Goal: Task Accomplishment & Management: Manage account settings

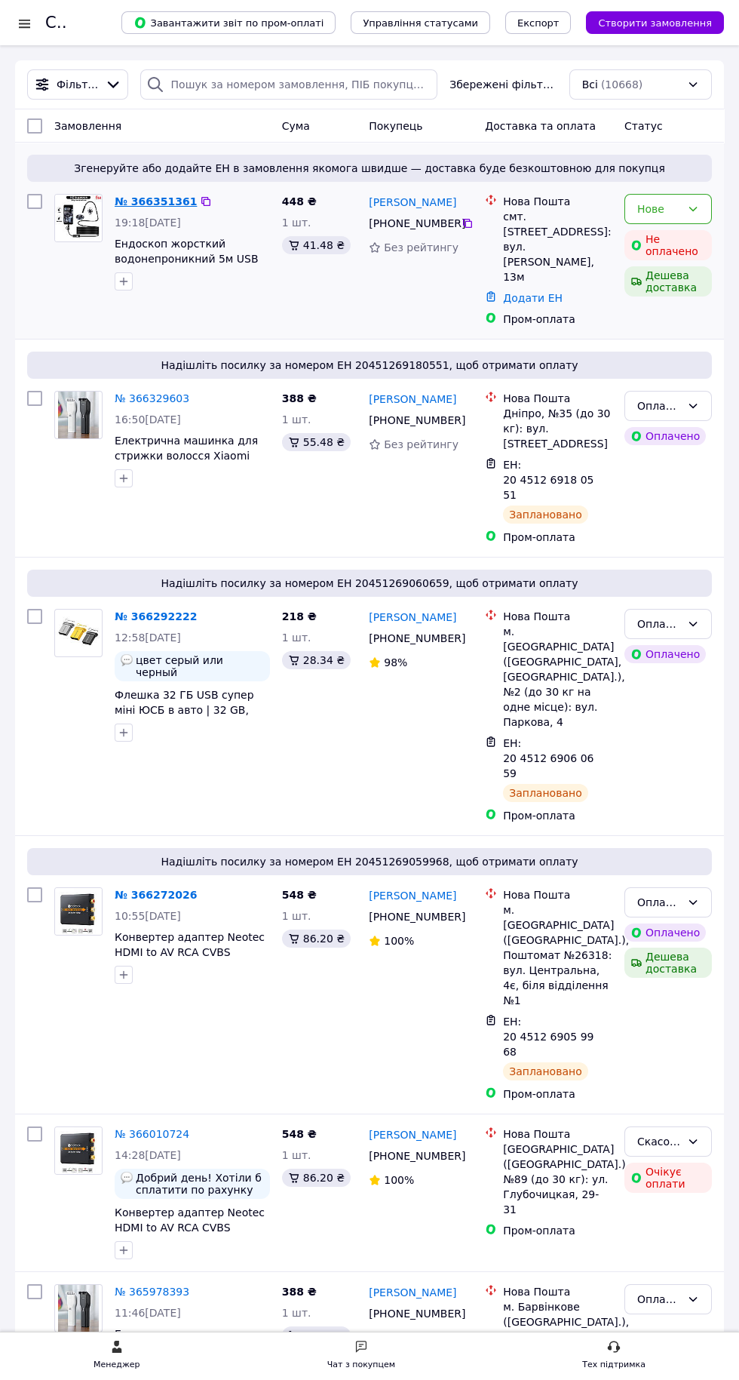
click at [139, 201] on link "№ 366351361" at bounding box center [156, 201] width 82 height 12
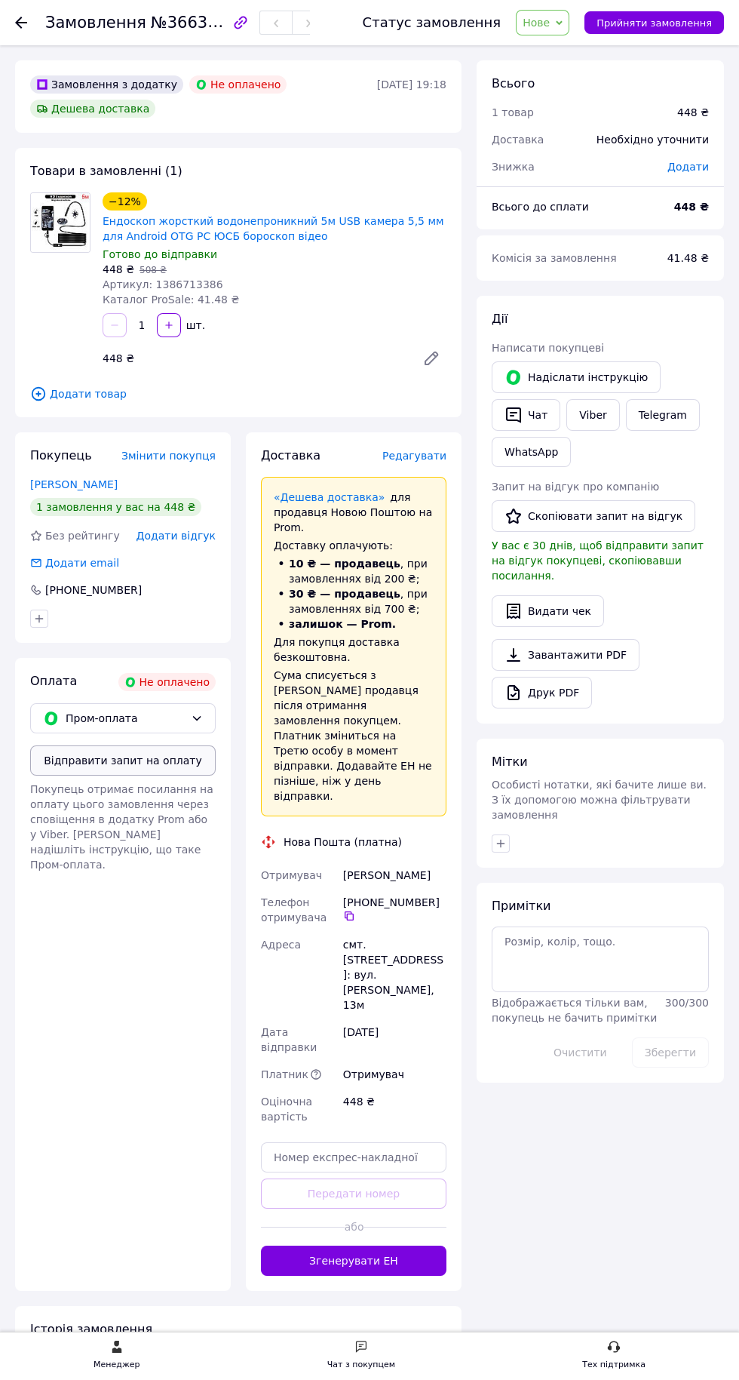
click at [107, 762] on button "Відправити запит на оплату" at bounding box center [123, 760] width 186 height 30
click at [52, 481] on link "Коневич Юрій" at bounding box center [74, 484] width 88 height 12
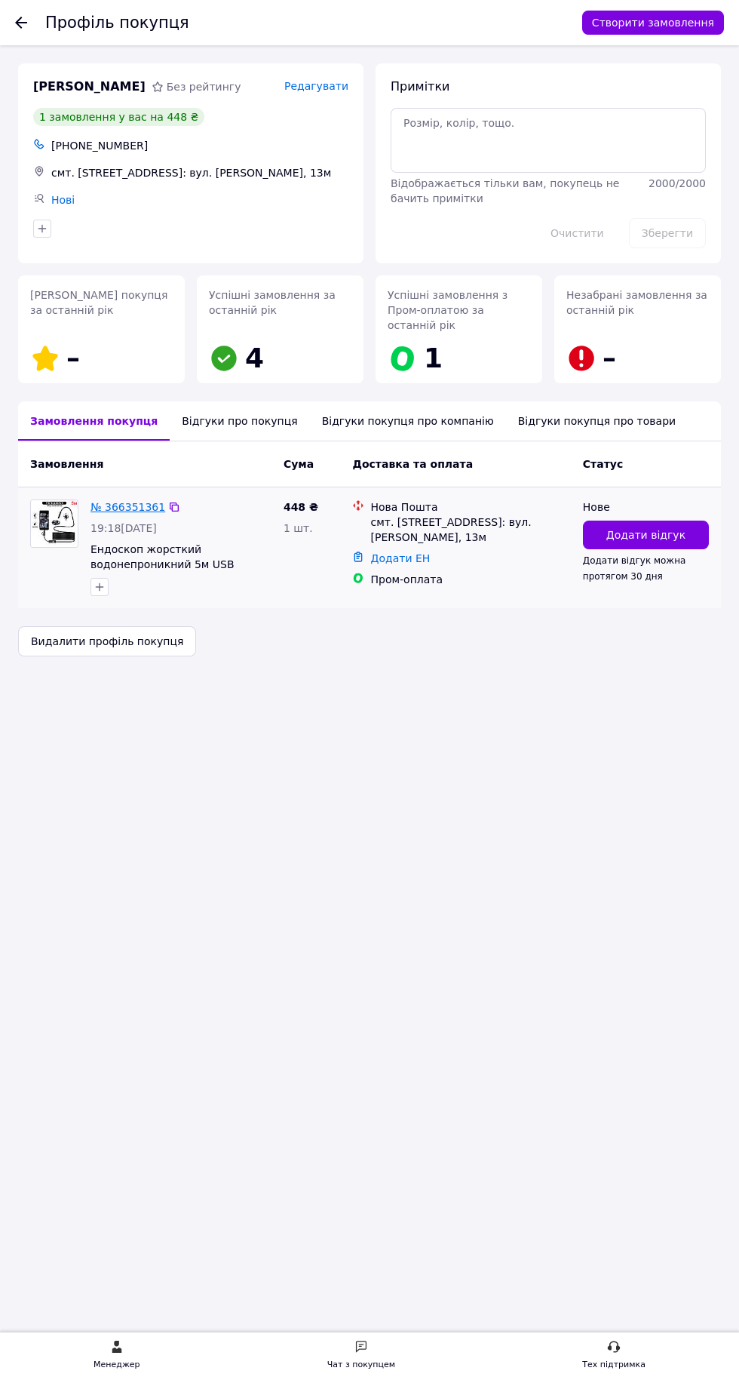
click at [140, 501] on link "№ 366351361" at bounding box center [128, 507] width 75 height 12
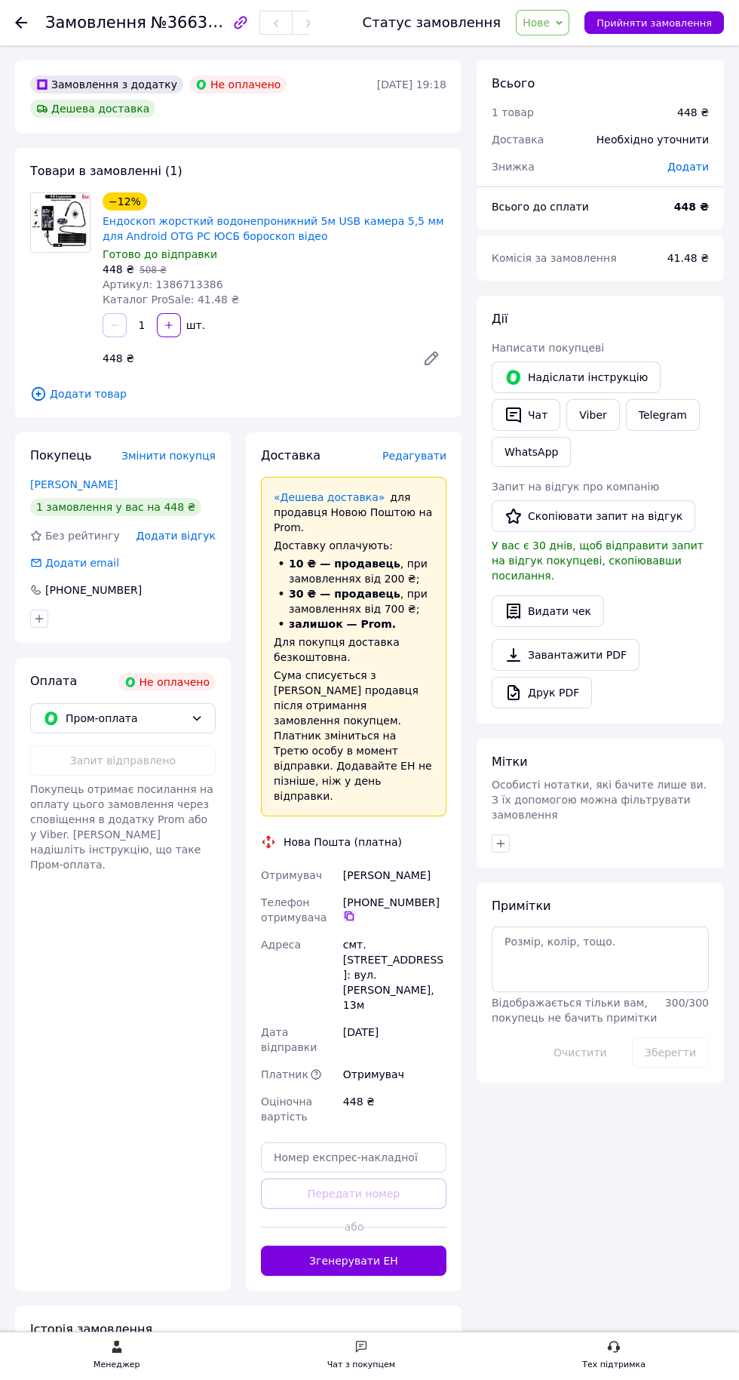
click at [349, 910] on icon at bounding box center [349, 916] width 12 height 12
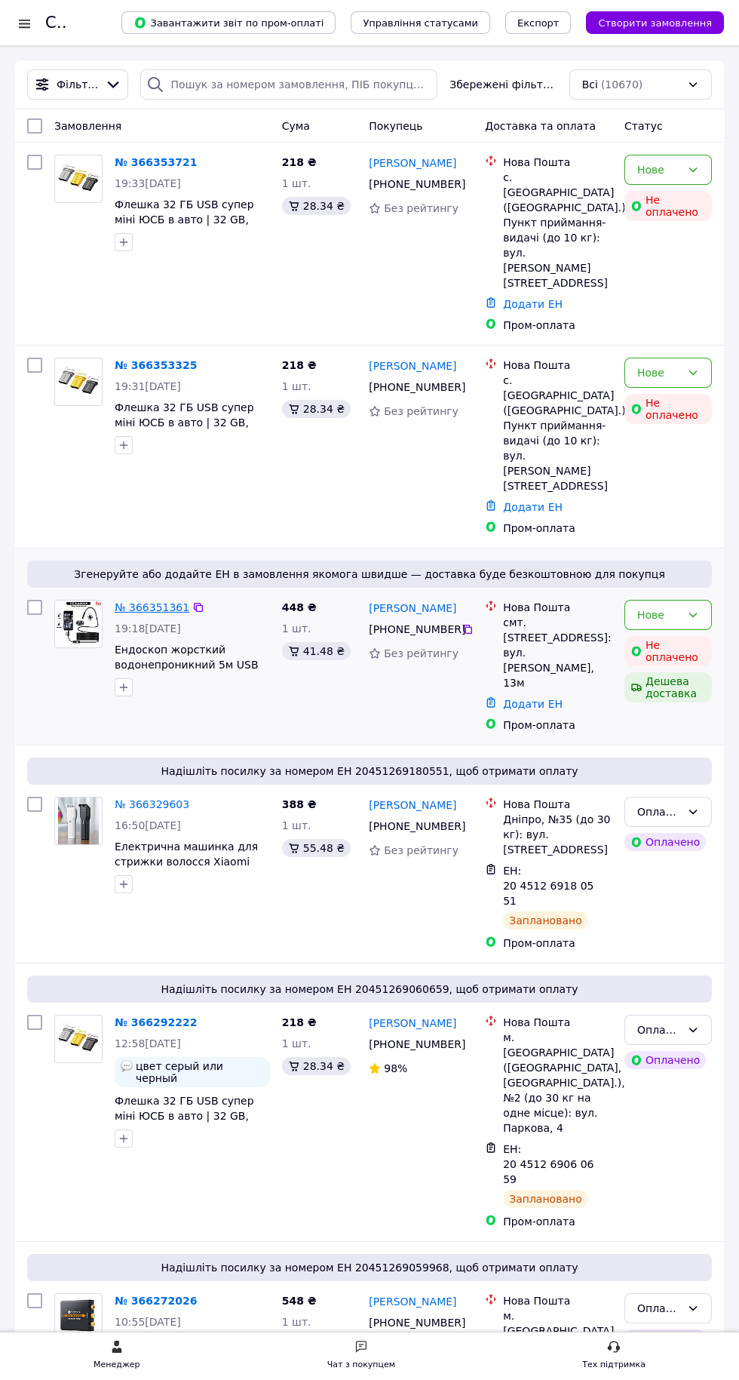
click at [147, 601] on link "№ 366351361" at bounding box center [152, 607] width 75 height 12
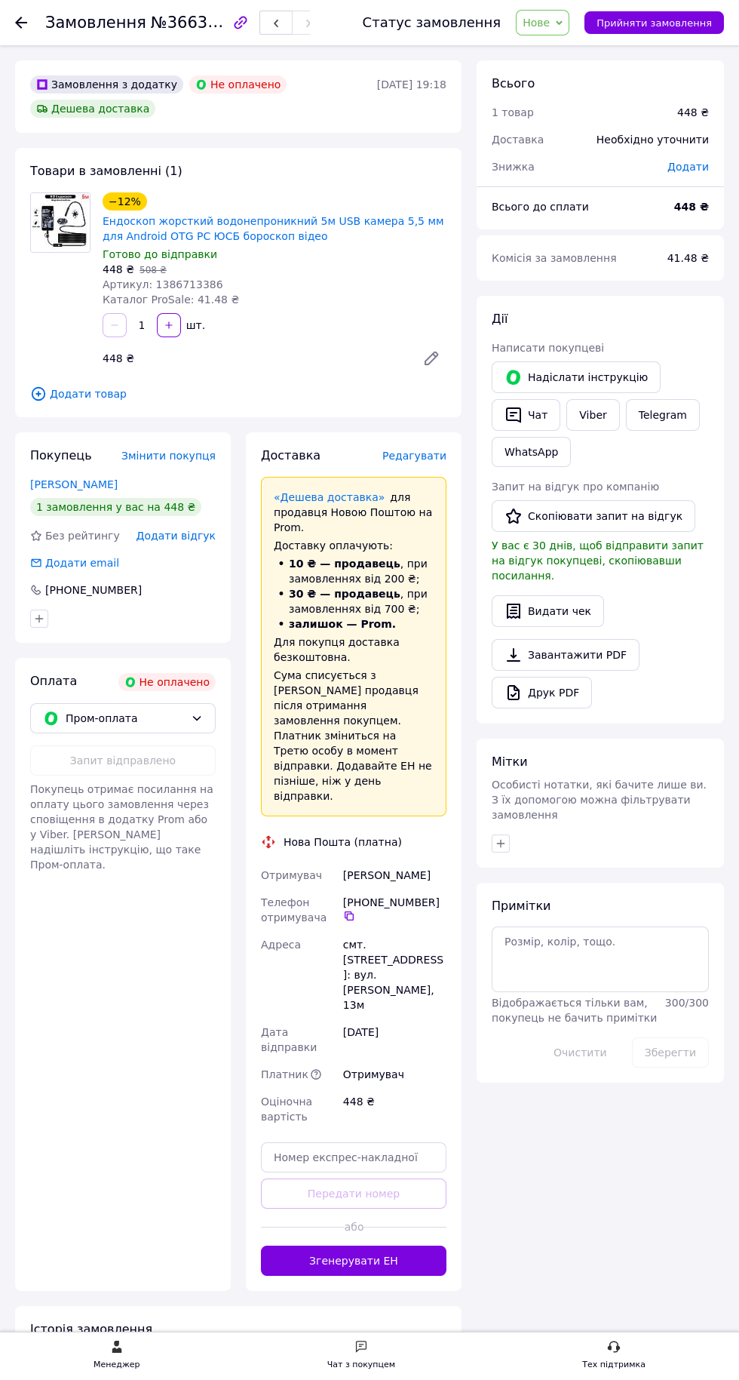
click at [21, 22] on use at bounding box center [21, 23] width 12 height 12
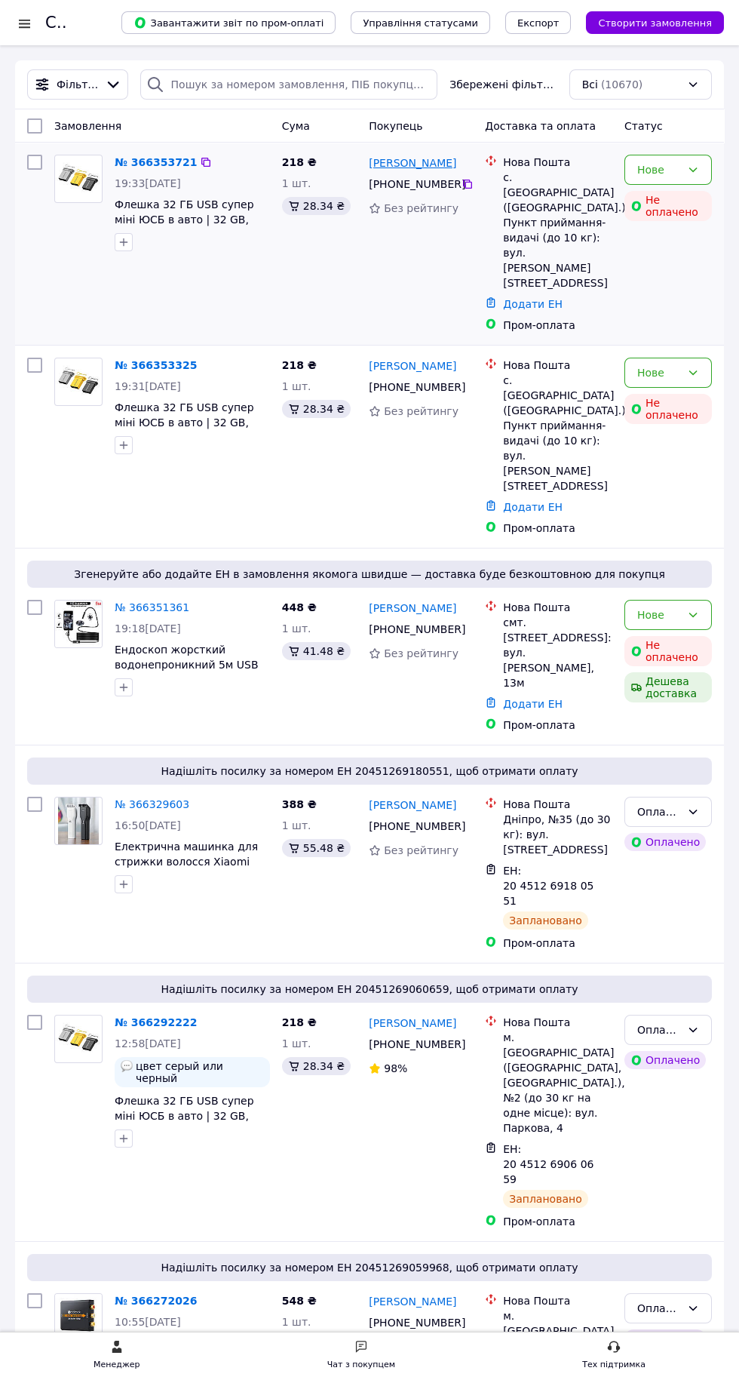
click at [421, 157] on link "[PERSON_NAME]" at bounding box center [413, 162] width 88 height 15
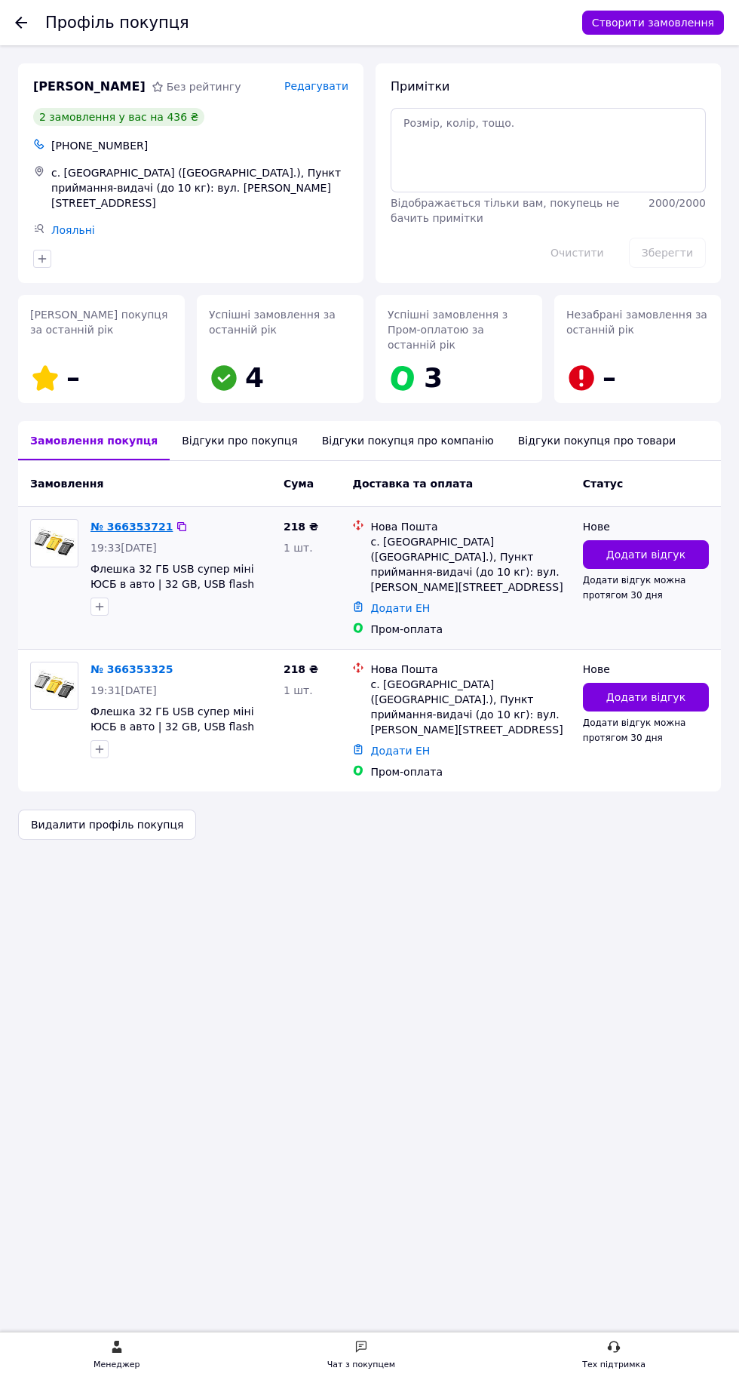
click at [143, 521] on link "№ 366353721" at bounding box center [132, 527] width 82 height 12
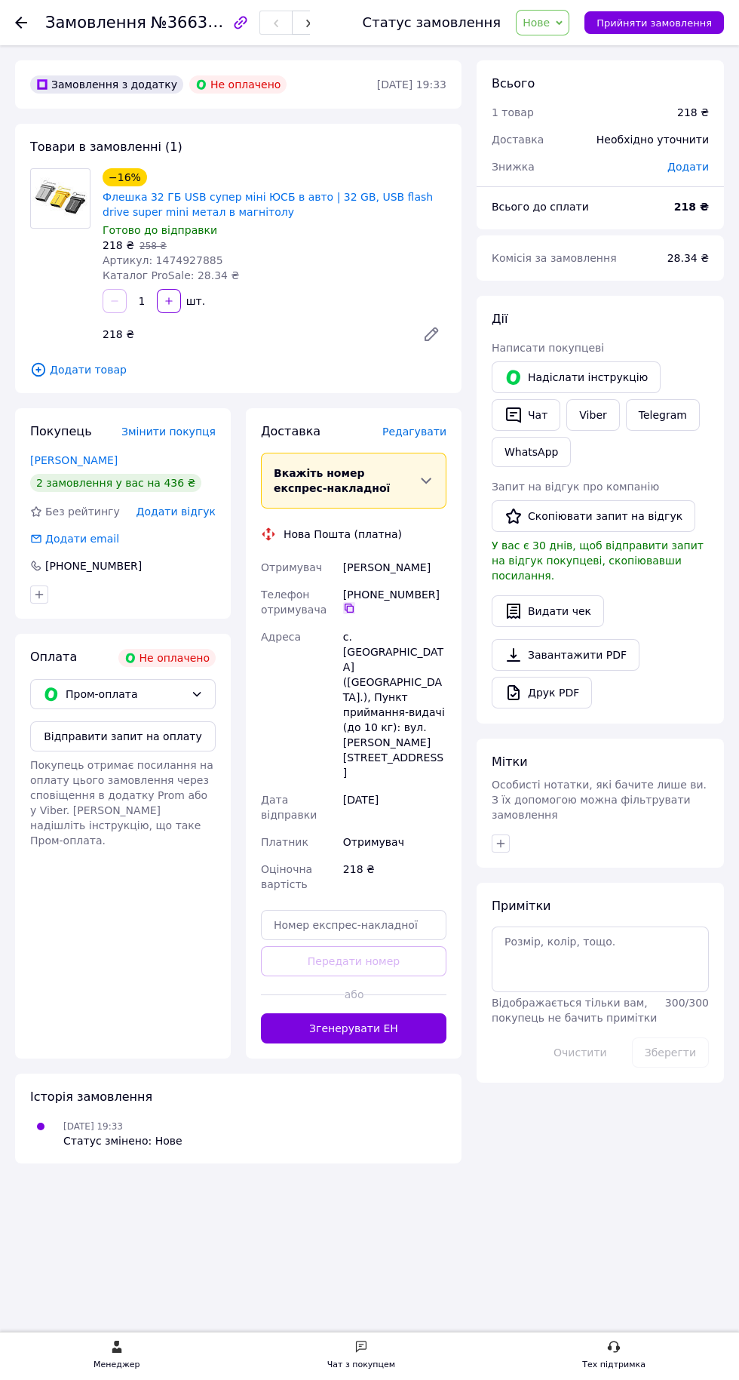
click at [349, 607] on icon at bounding box center [349, 608] width 12 height 12
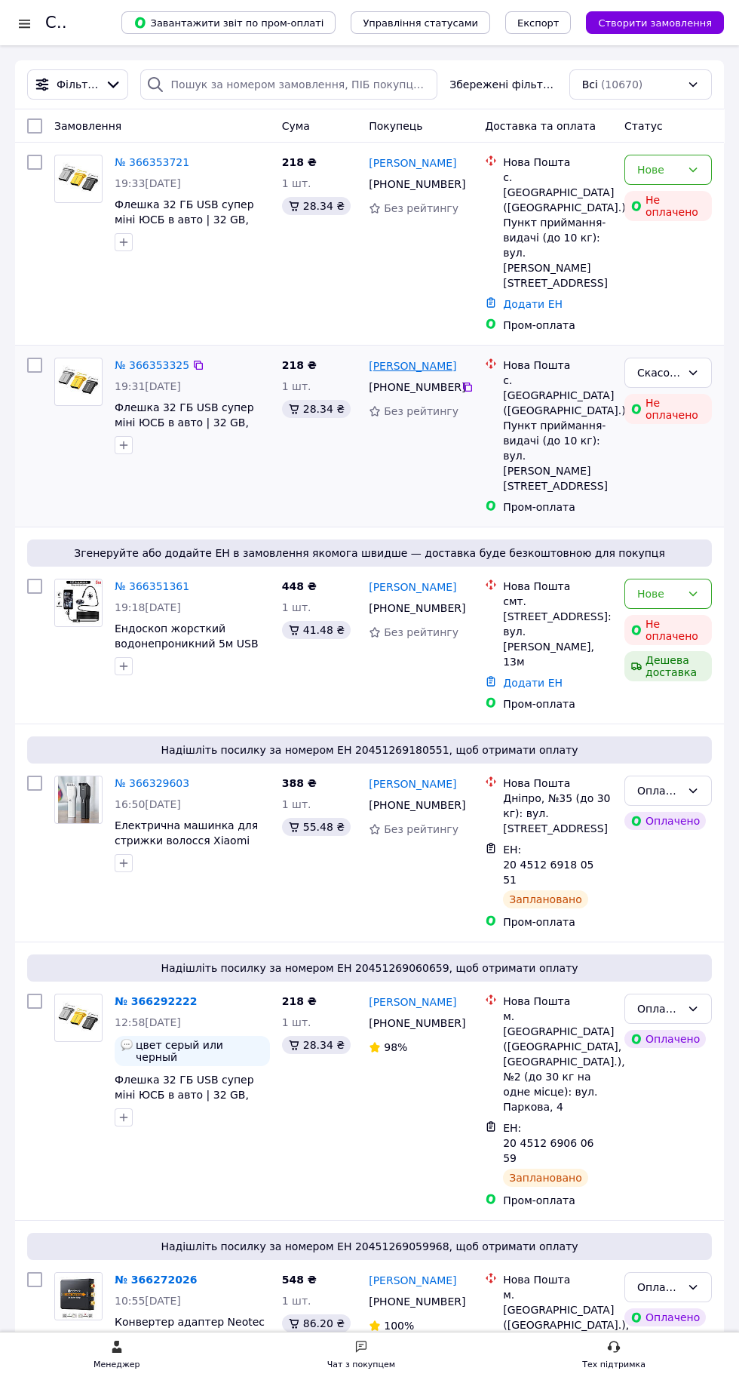
click at [416, 358] on link "[PERSON_NAME]" at bounding box center [413, 365] width 88 height 15
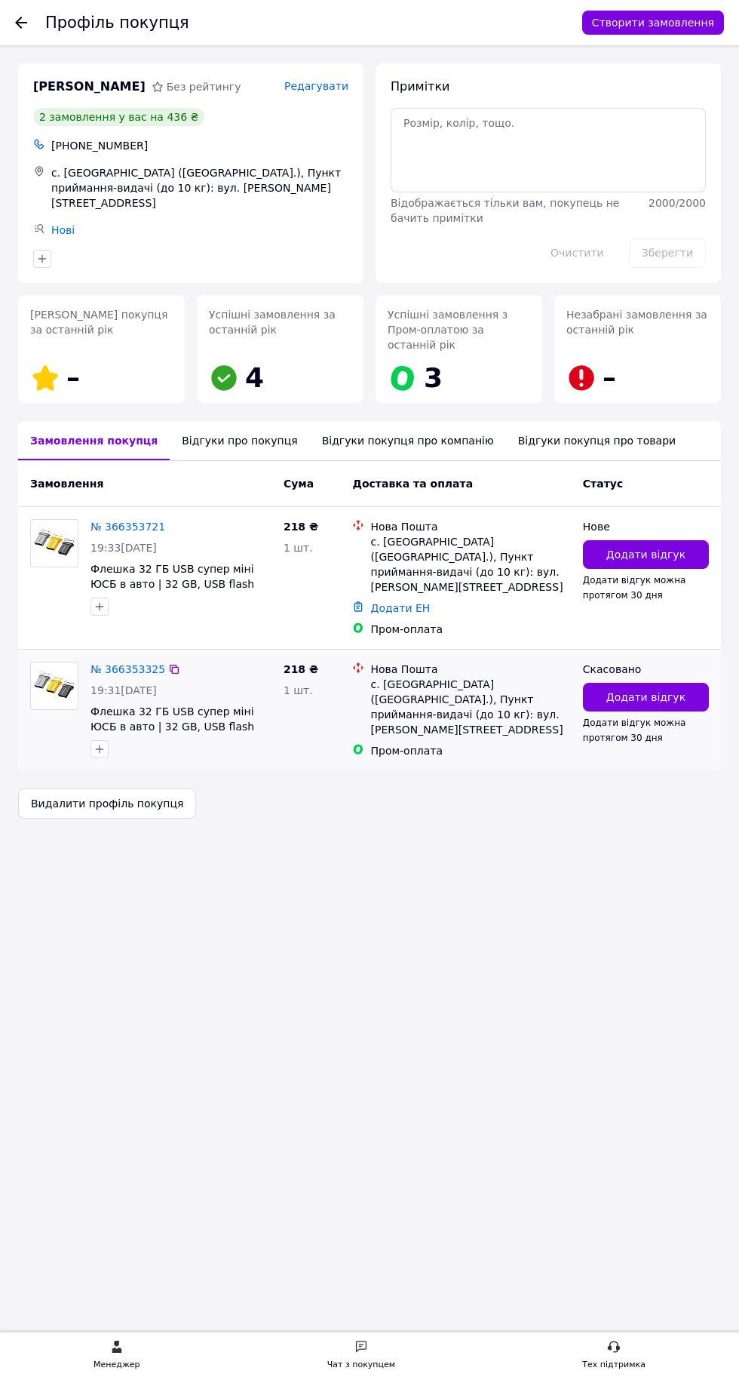
click at [675, 715] on div "Додати відгук можна протягом 30 дня" at bounding box center [646, 730] width 126 height 30
click at [683, 683] on button "Додати відгук" at bounding box center [646, 697] width 126 height 29
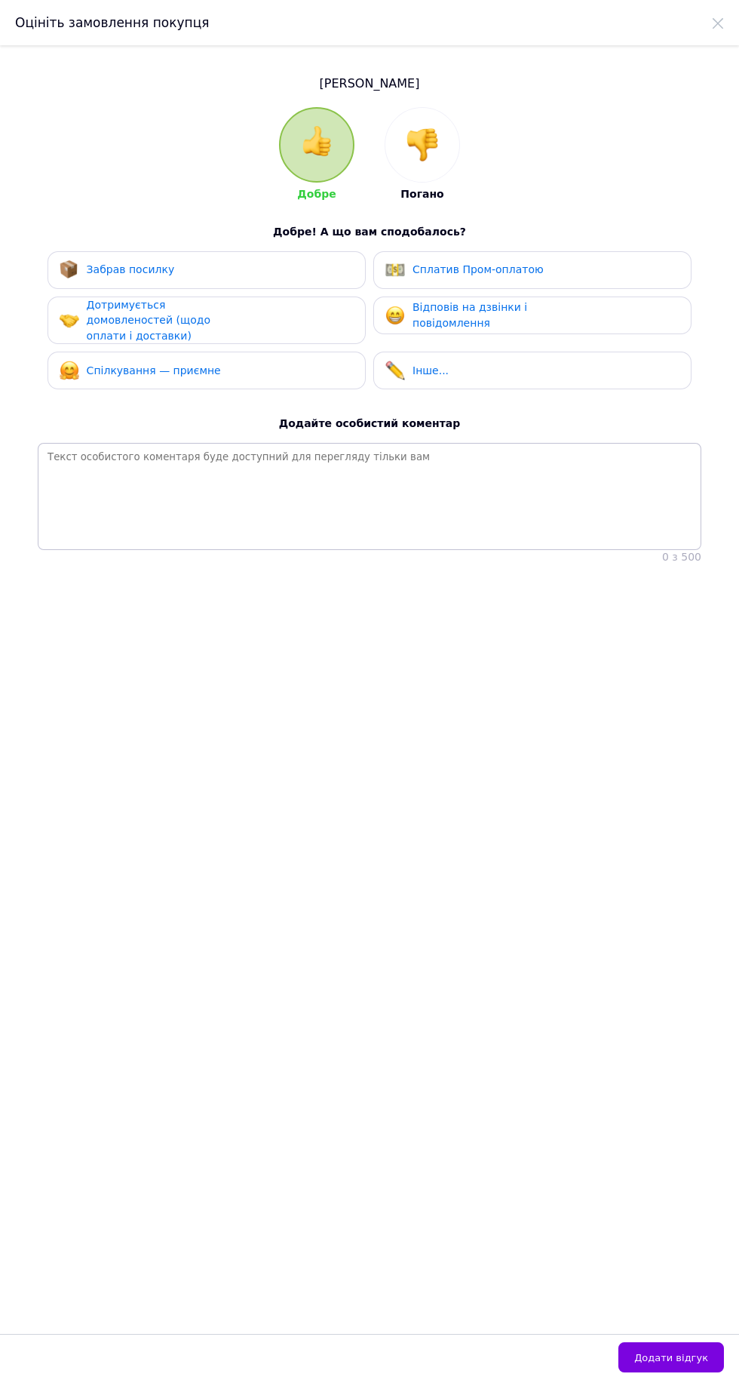
click at [426, 138] on img at bounding box center [422, 144] width 33 height 33
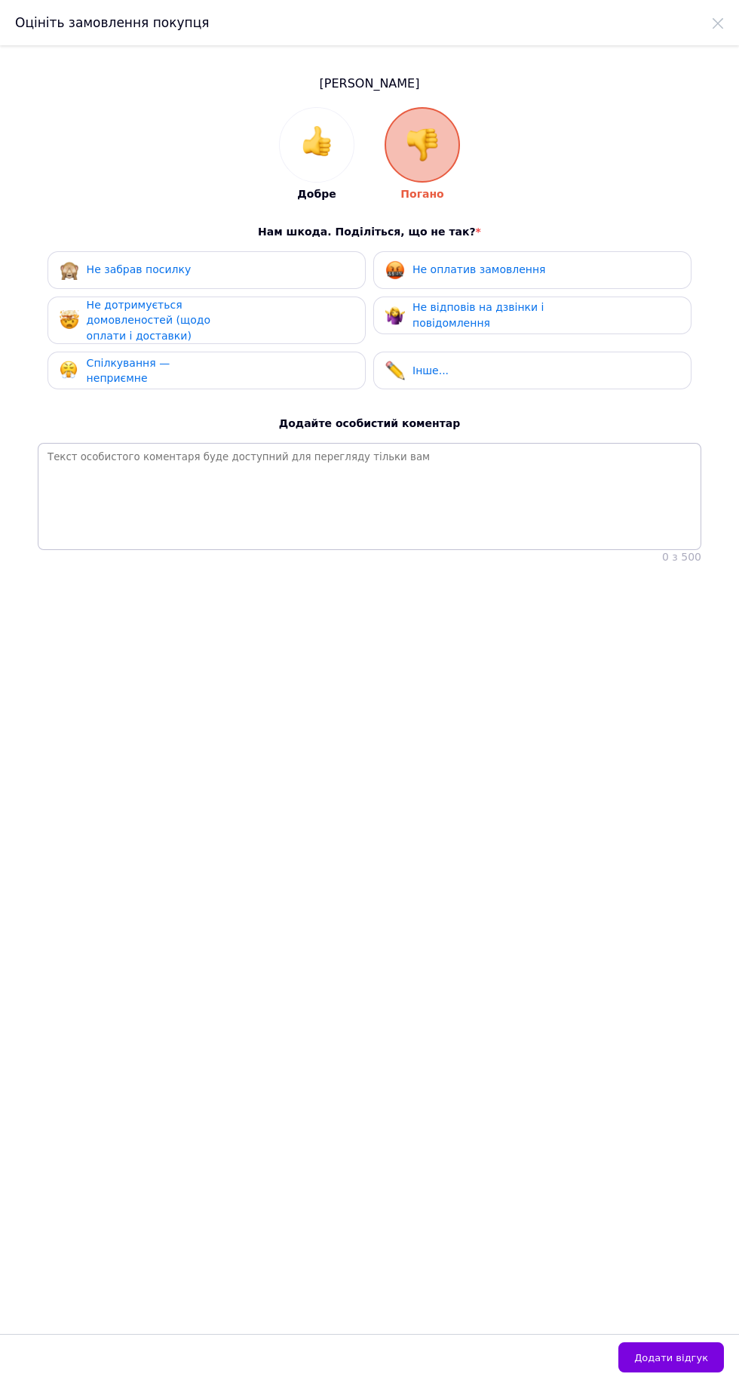
click at [312, 268] on div "Не забрав посилку" at bounding box center [207, 270] width 294 height 20
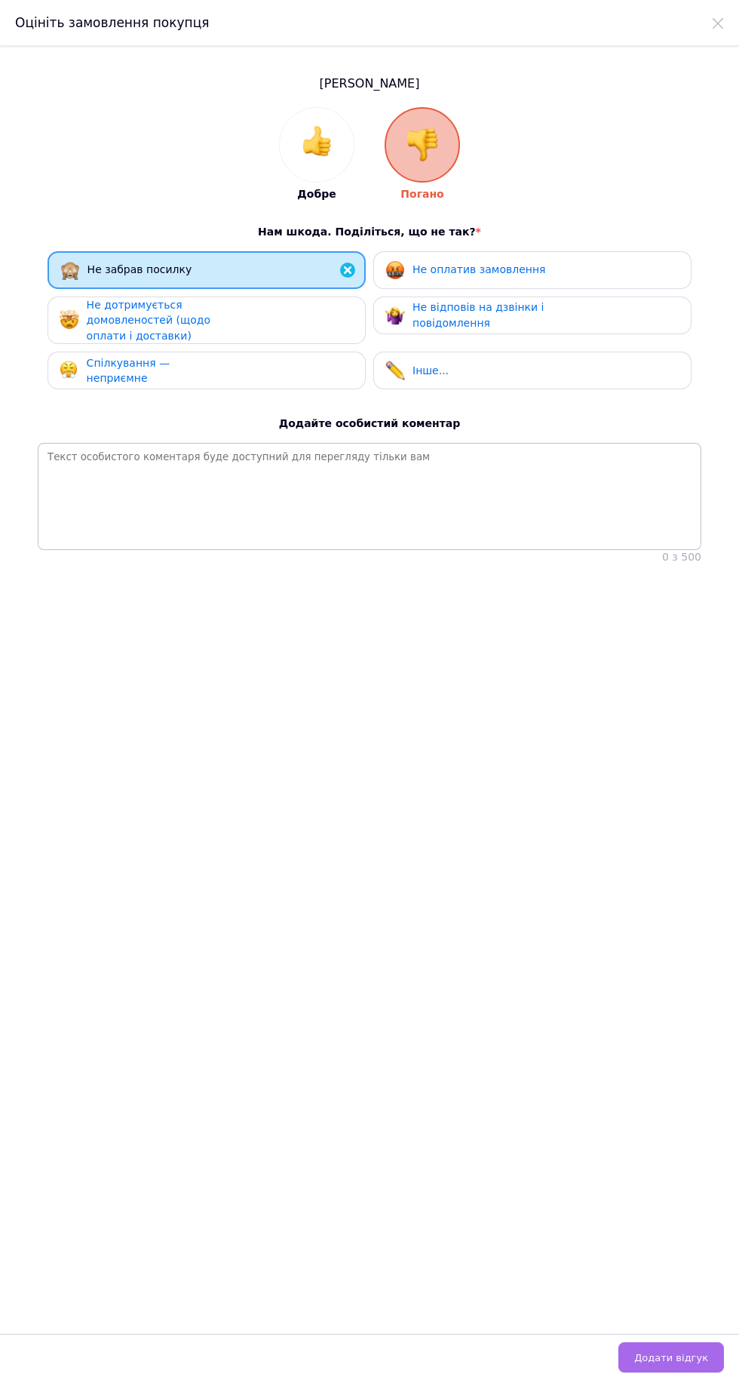
click at [656, 1362] on span "Додати відгук" at bounding box center [672, 1357] width 74 height 11
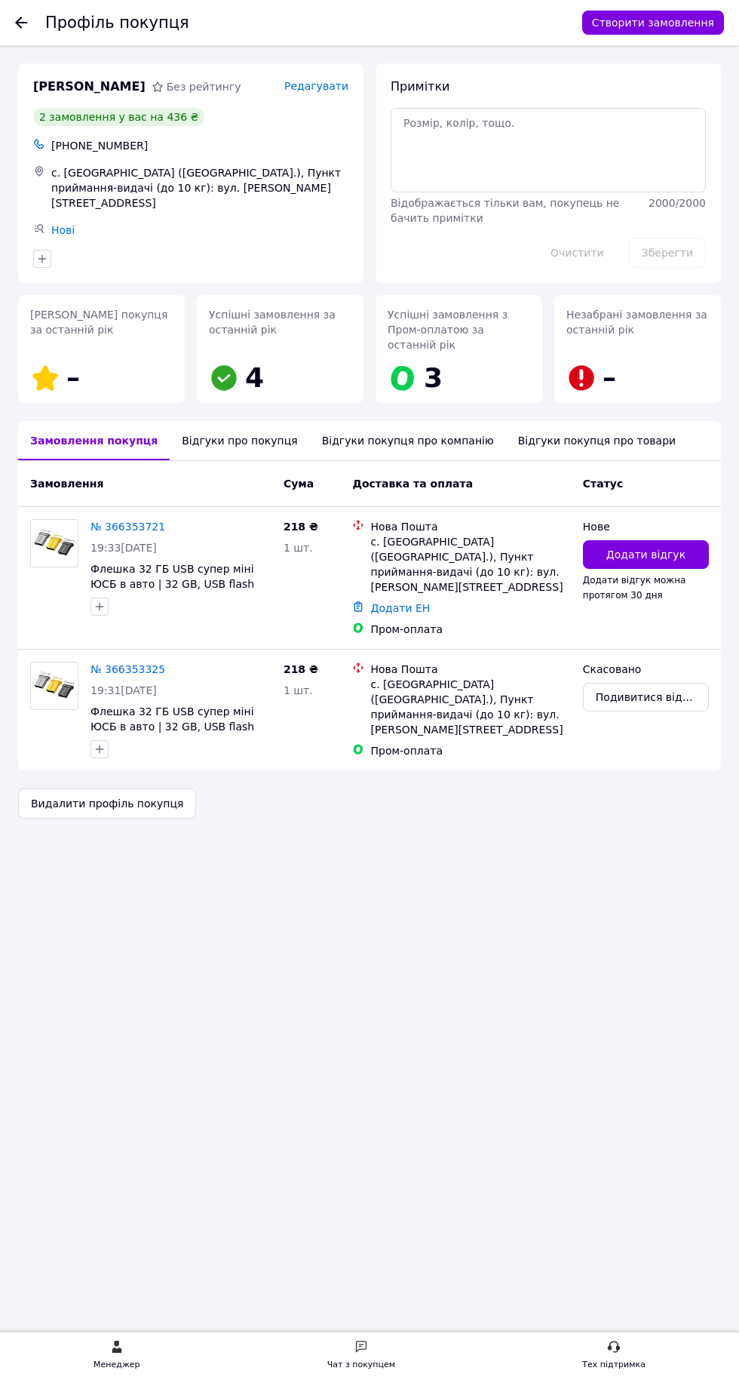
click at [170, 429] on div "Відгуки про покупця" at bounding box center [240, 440] width 140 height 39
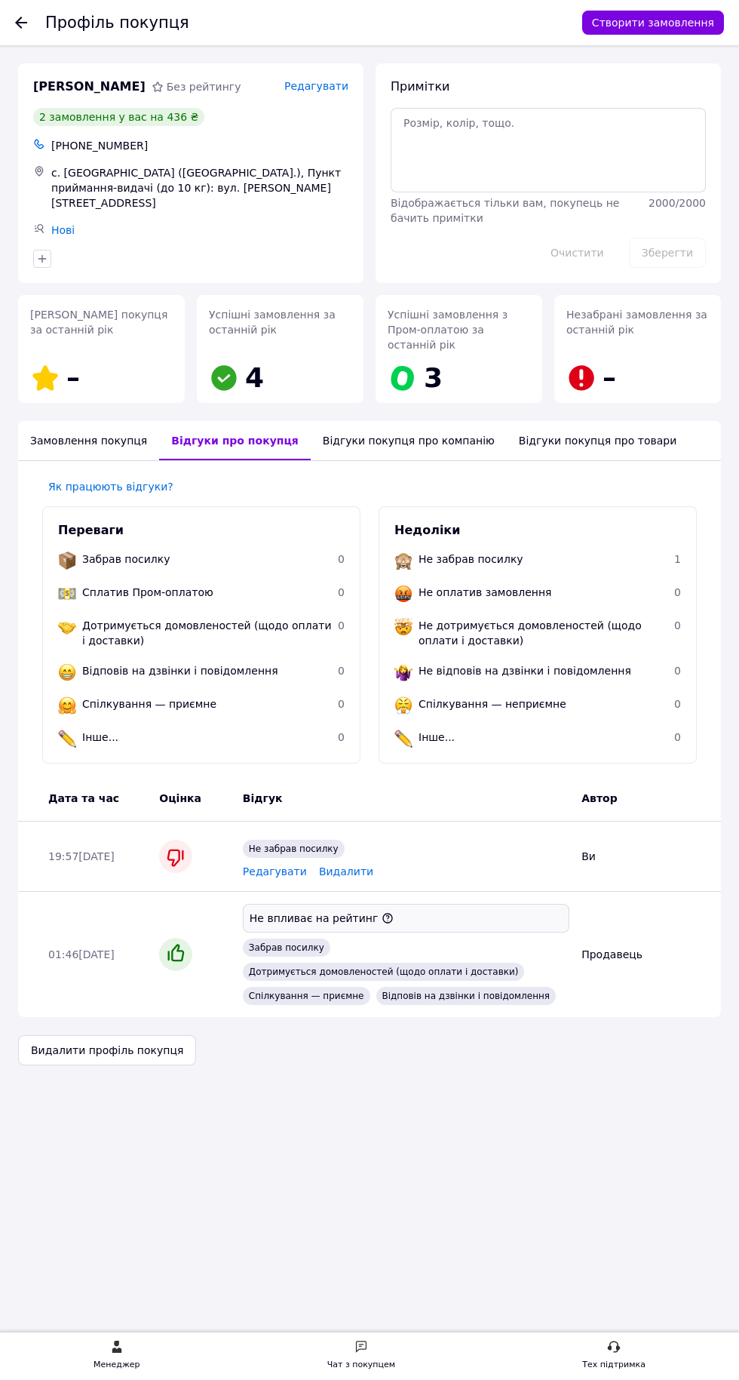
click at [20, 22] on use at bounding box center [21, 23] width 12 height 12
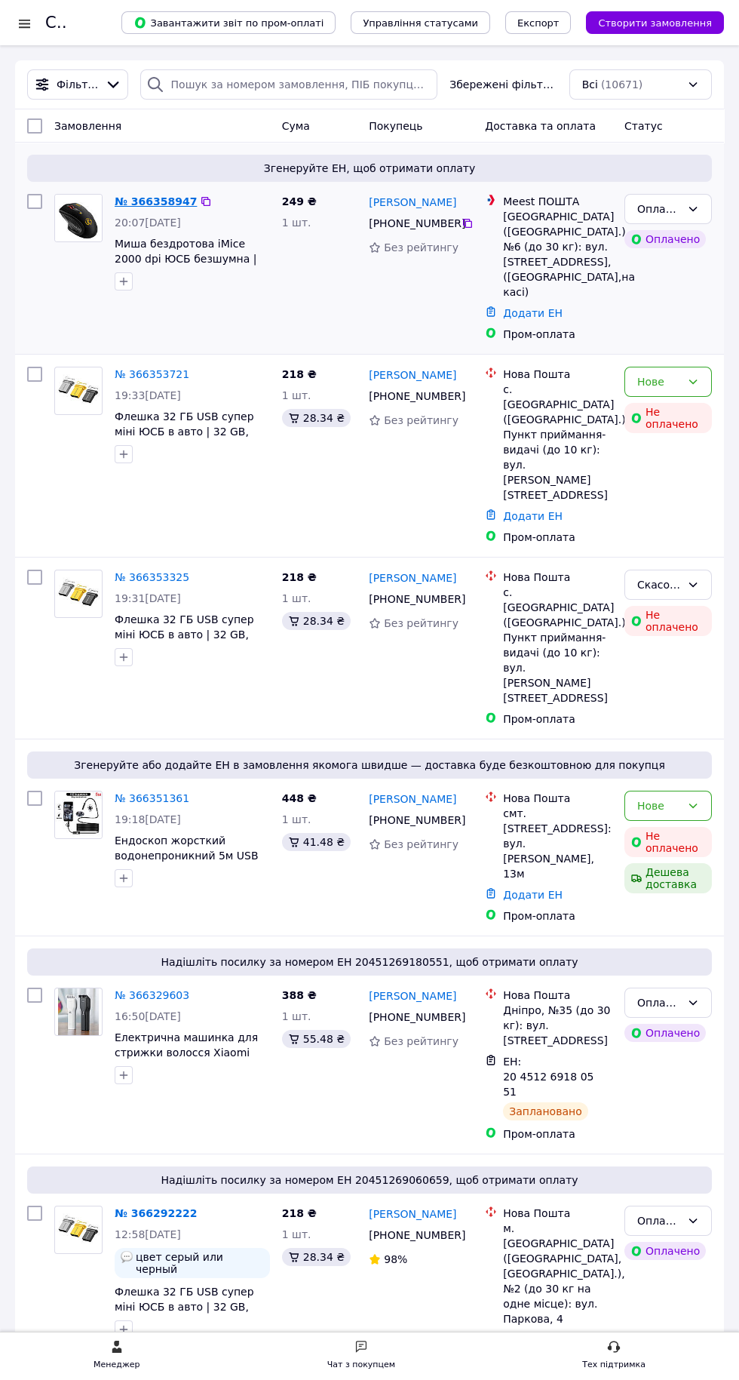
click at [164, 206] on link "№ 366358947" at bounding box center [156, 201] width 82 height 12
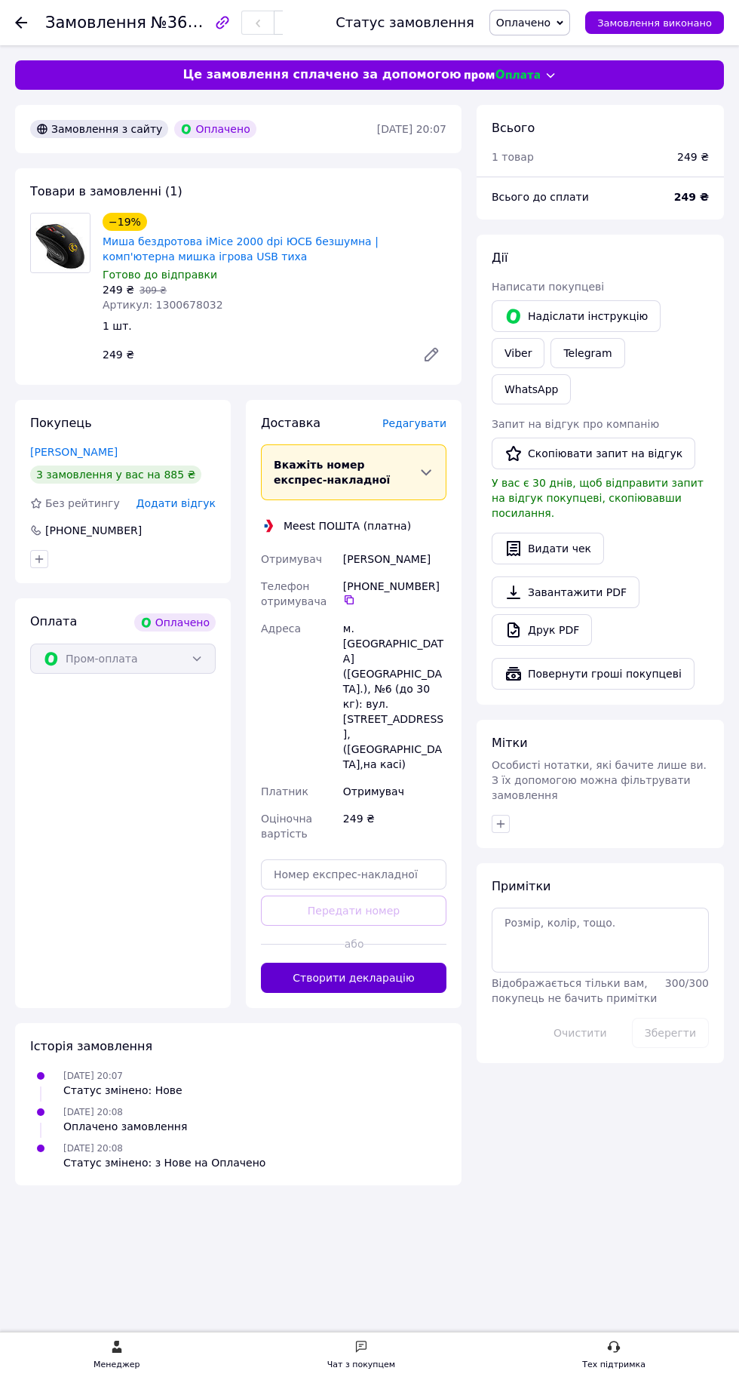
click at [388, 963] on button "Створити декларацію" at bounding box center [354, 978] width 186 height 30
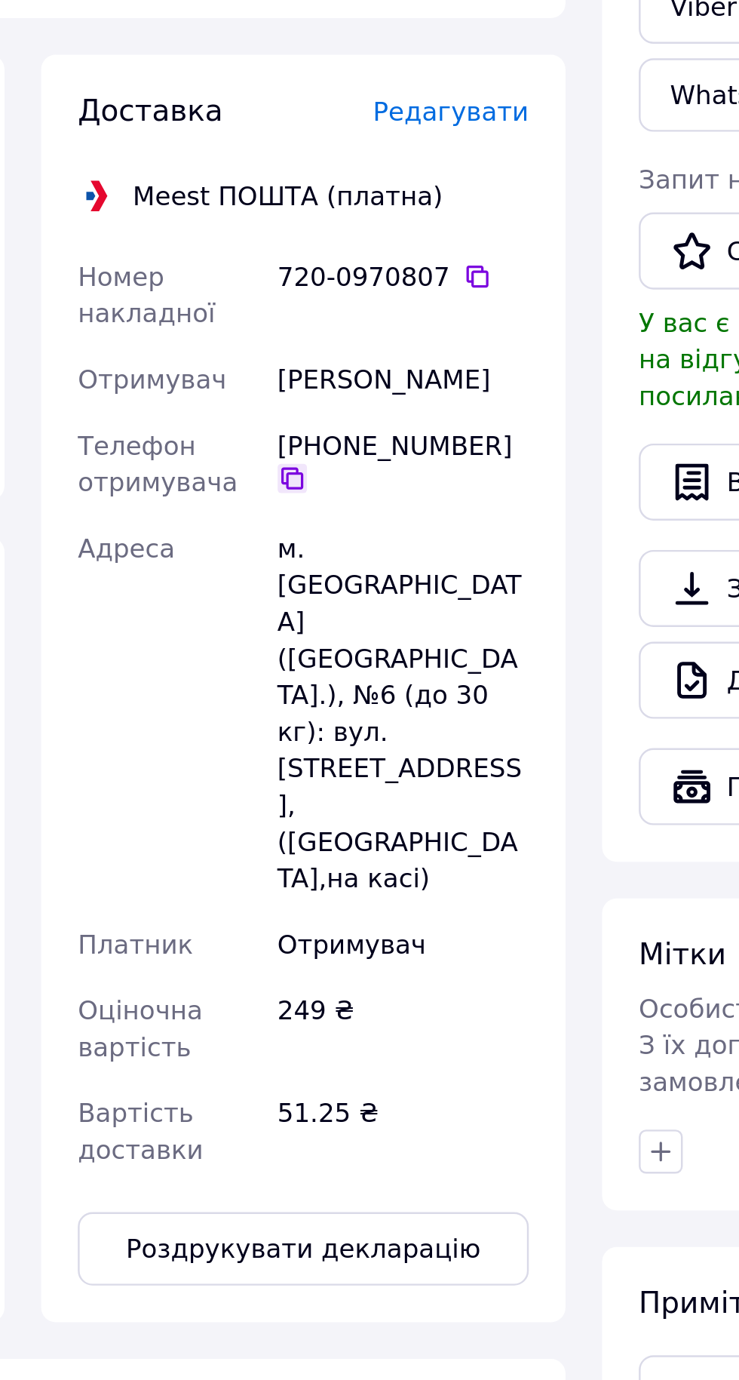
click at [355, 572] on icon at bounding box center [349, 574] width 12 height 12
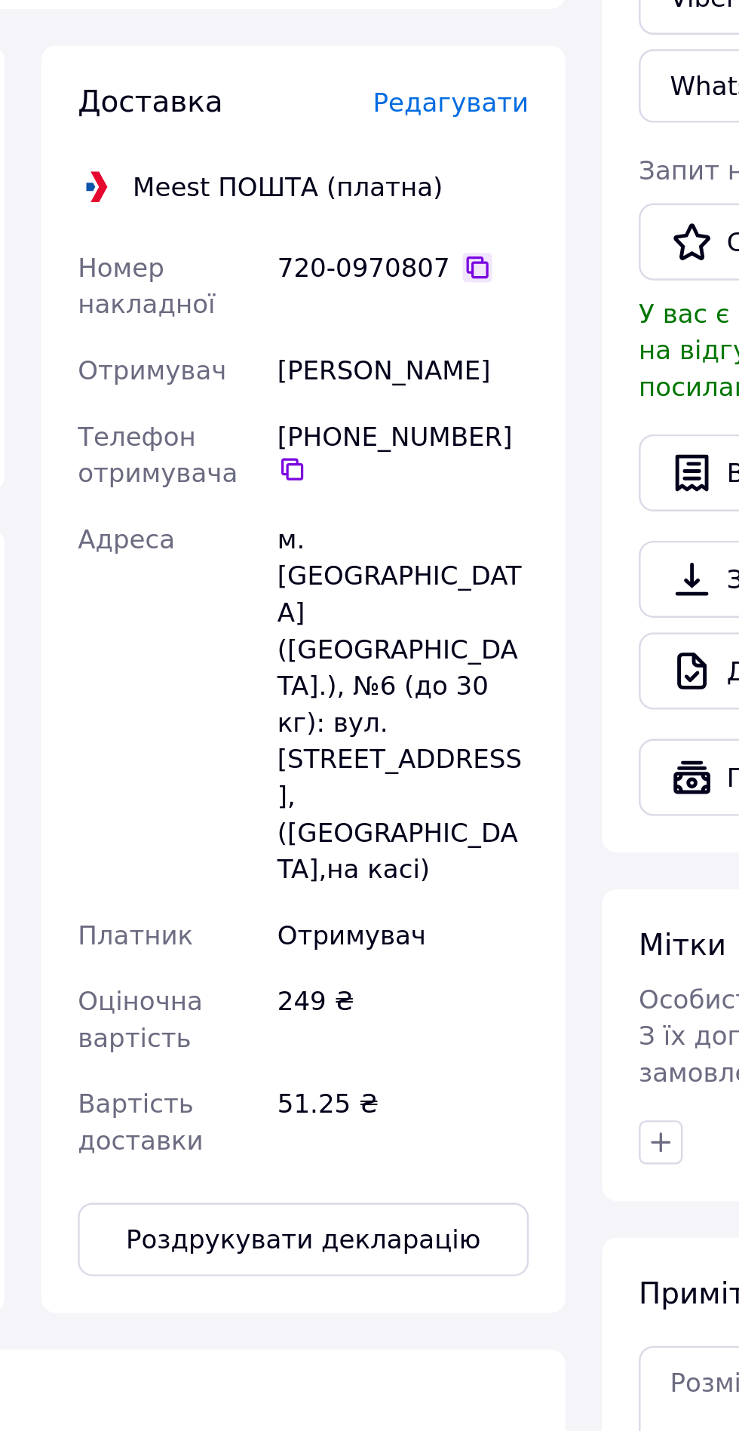
click at [420, 494] on icon at bounding box center [426, 491] width 12 height 12
